Goal: Task Accomplishment & Management: Manage account settings

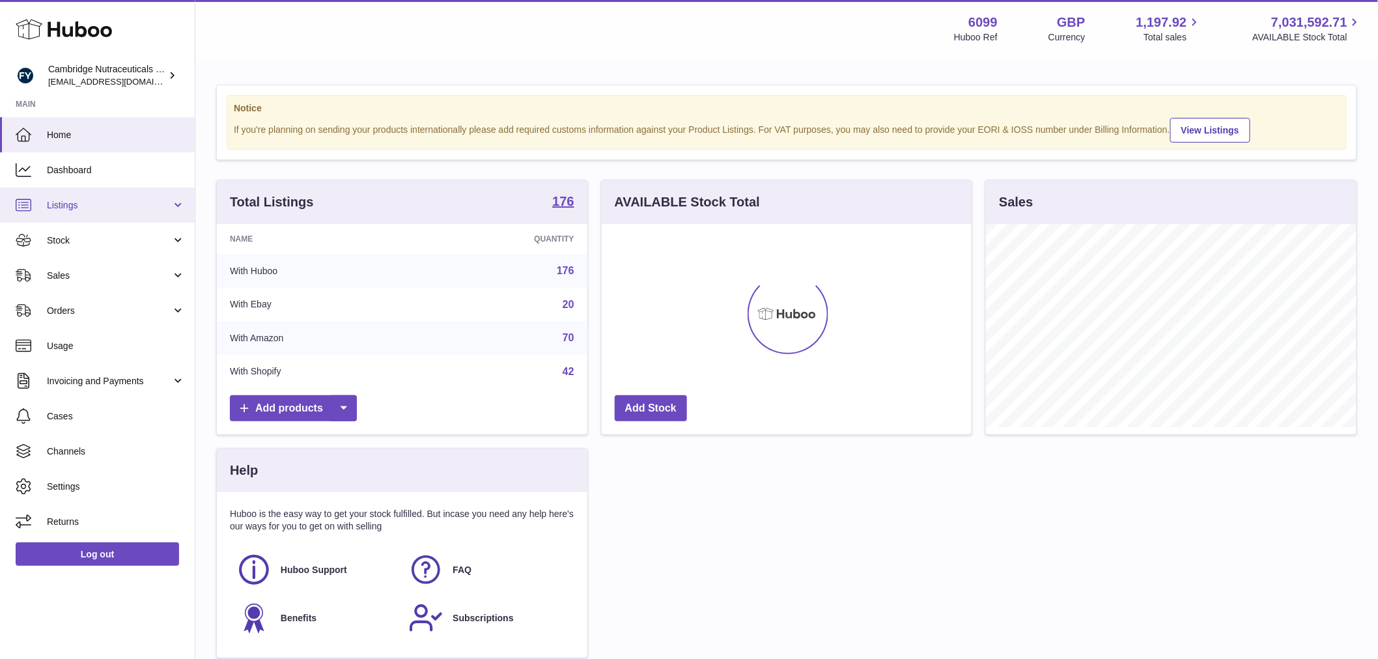
scroll to position [203, 370]
click at [61, 227] on link "Stock" at bounding box center [97, 240] width 195 height 35
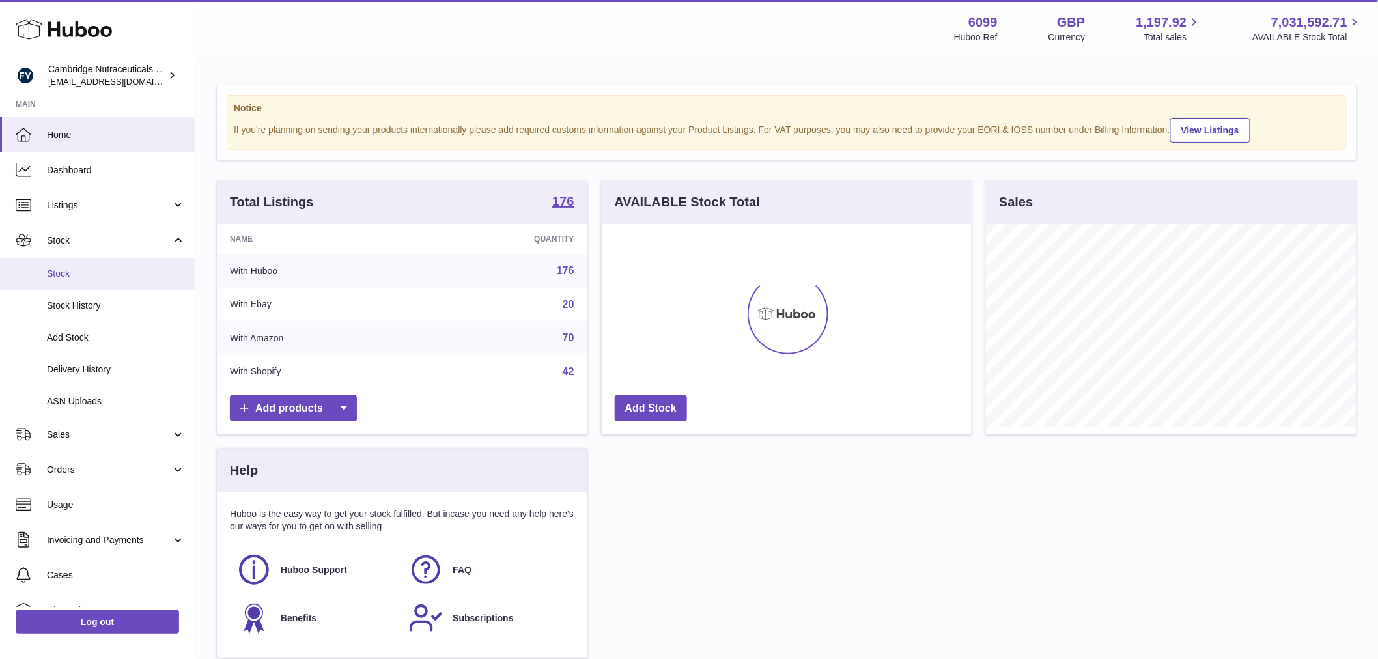
click at [66, 275] on span "Stock" at bounding box center [116, 274] width 138 height 12
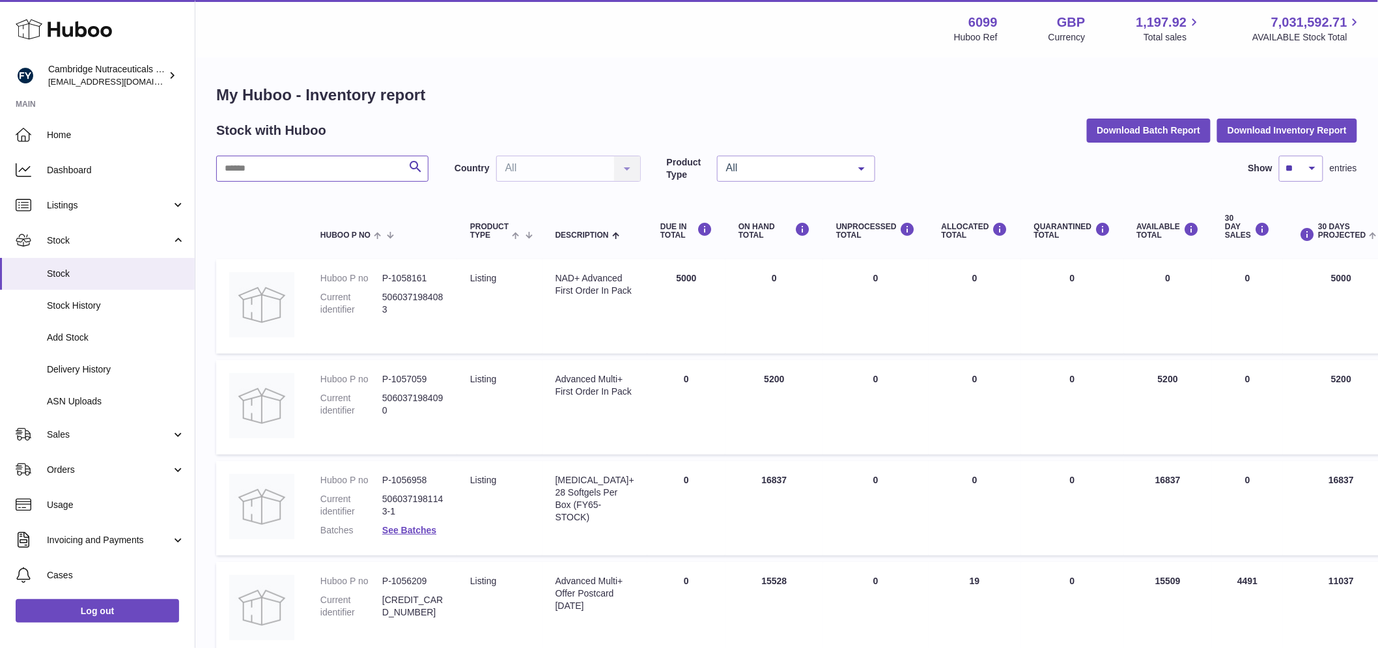
click at [289, 179] on input "text" at bounding box center [322, 169] width 212 height 26
type input "**********"
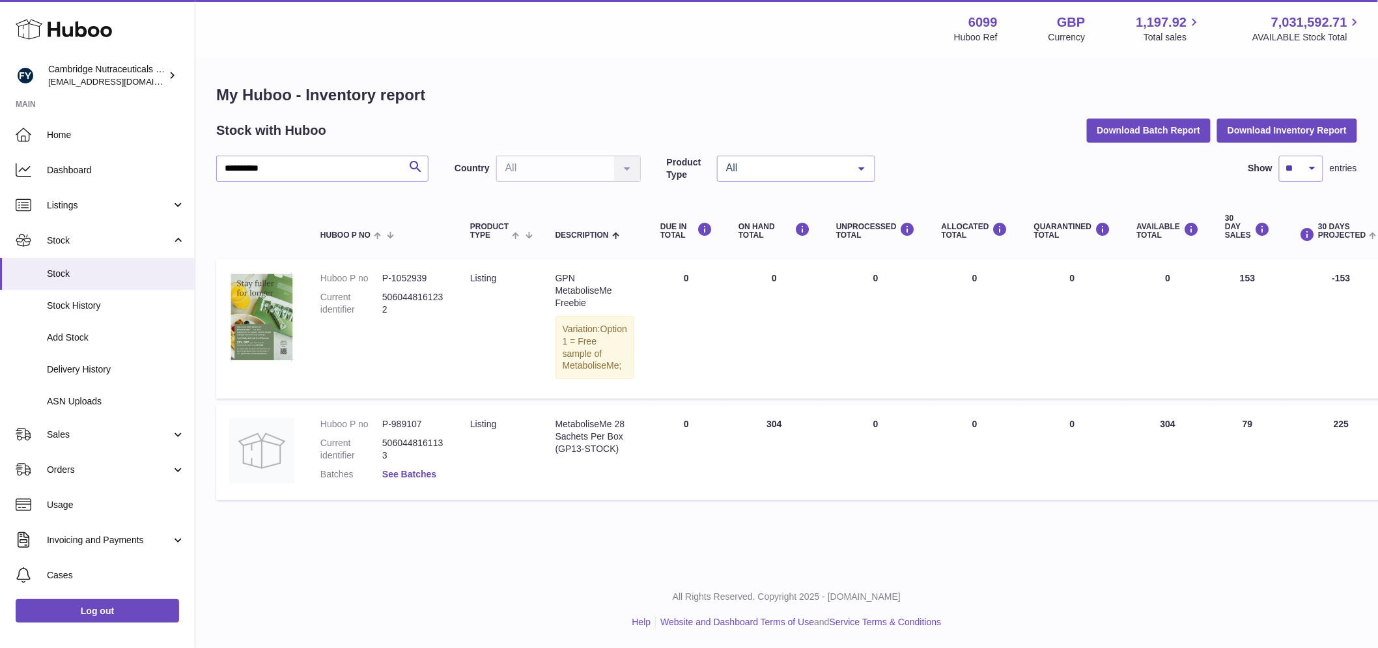
click at [406, 479] on link "See Batches" at bounding box center [409, 474] width 54 height 10
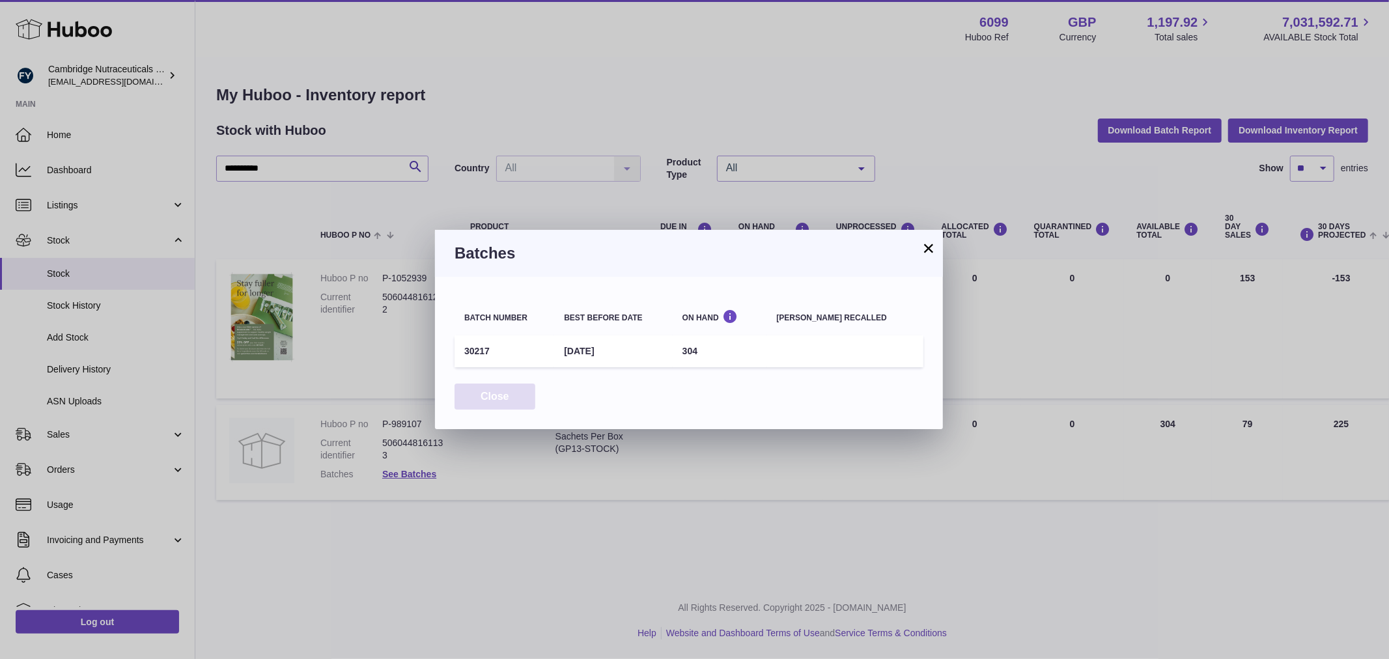
click at [504, 391] on button "Close" at bounding box center [494, 396] width 81 height 27
